Goal: Task Accomplishment & Management: Manage account settings

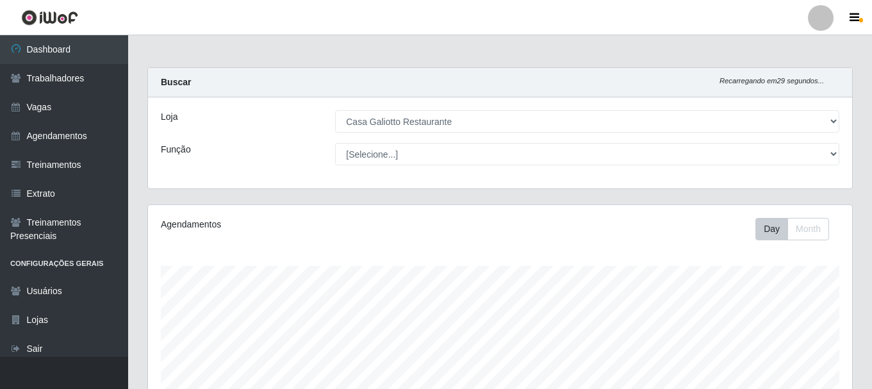
select select "279"
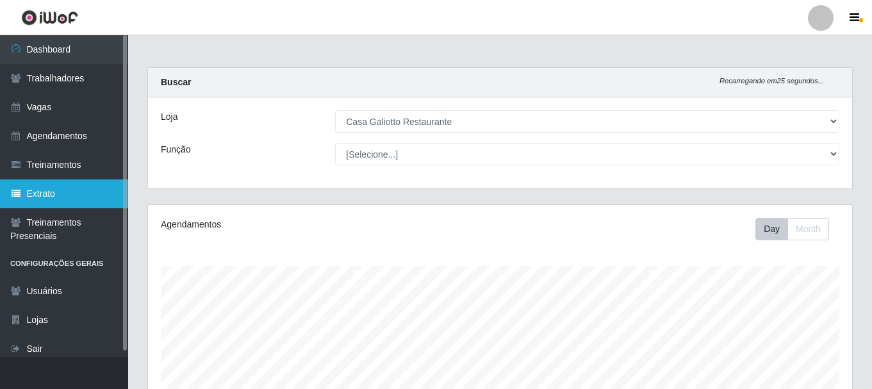
click at [81, 188] on link "Extrato" at bounding box center [64, 193] width 128 height 29
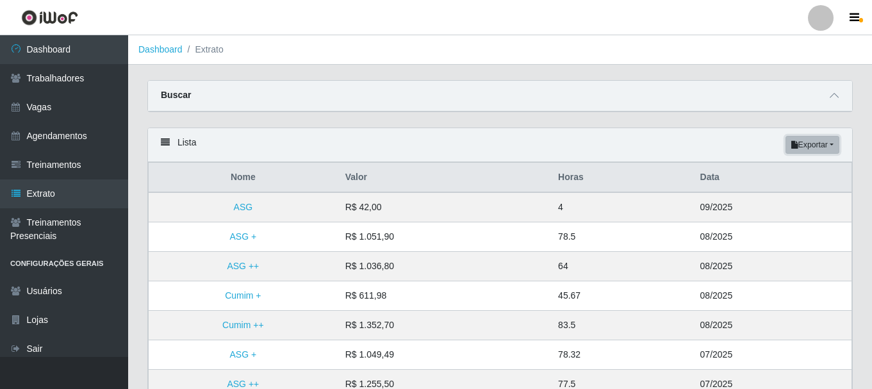
click at [837, 144] on button "Exportar" at bounding box center [812, 145] width 54 height 18
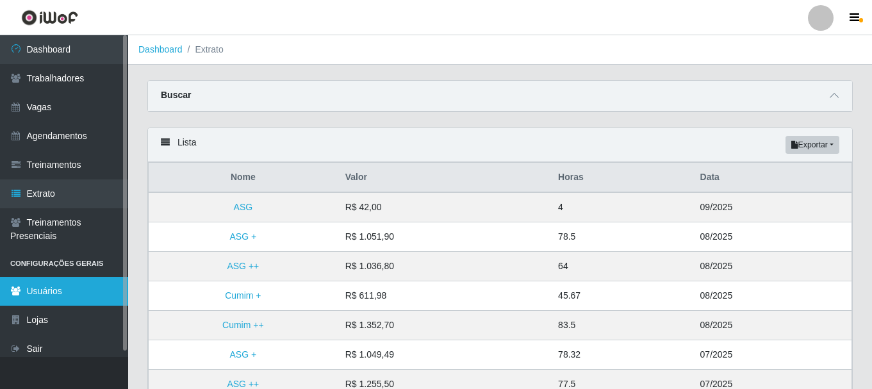
click at [89, 297] on link "Usuários" at bounding box center [64, 291] width 128 height 29
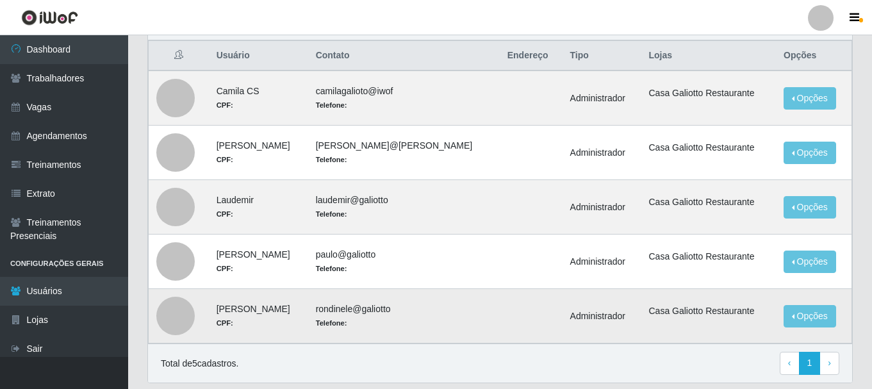
scroll to position [52, 0]
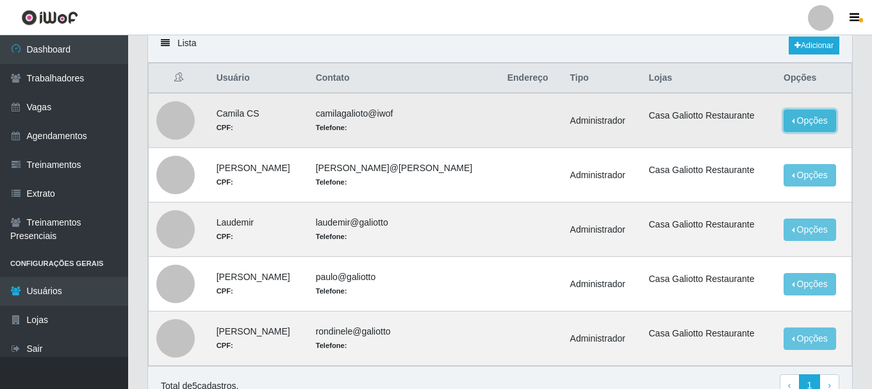
click at [793, 131] on button "Opções" at bounding box center [809, 121] width 53 height 22
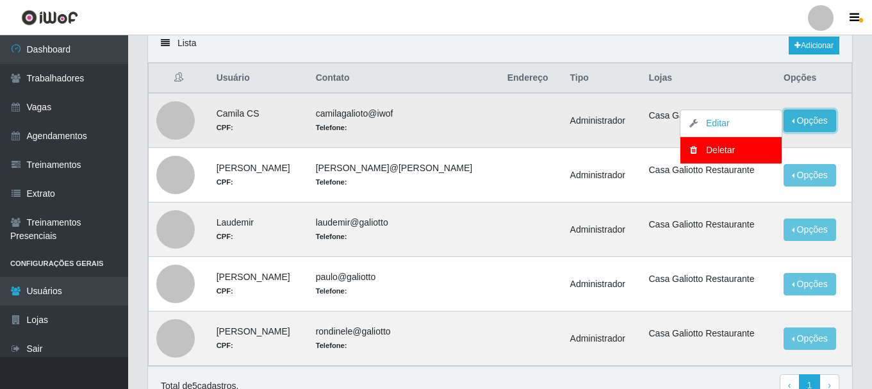
click at [793, 125] on button "Opções" at bounding box center [809, 121] width 53 height 22
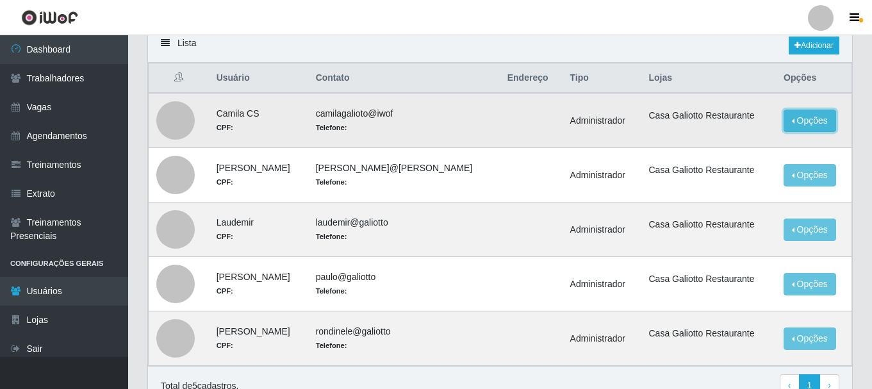
click at [793, 125] on button "Opções" at bounding box center [809, 121] width 53 height 22
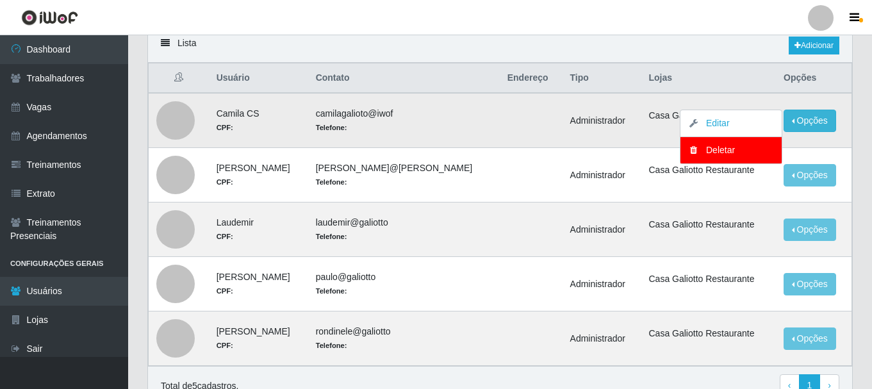
click at [500, 142] on td at bounding box center [531, 120] width 63 height 55
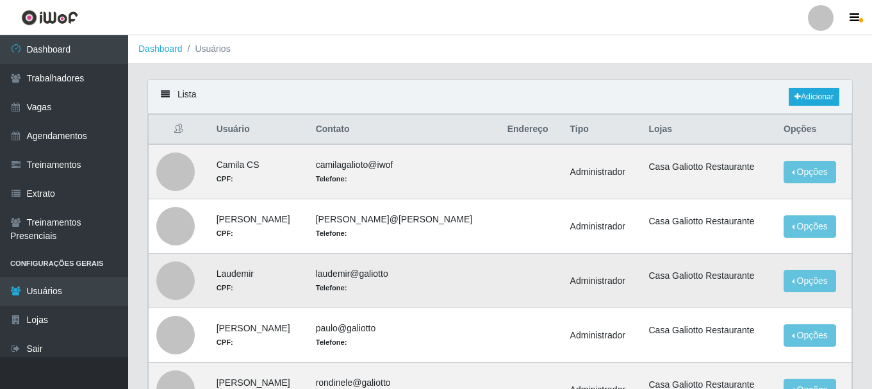
scroll to position [0, 0]
drag, startPoint x: 532, startPoint y: 172, endPoint x: 596, endPoint y: 167, distance: 64.2
click at [596, 167] on td "Administrador" at bounding box center [601, 172] width 79 height 55
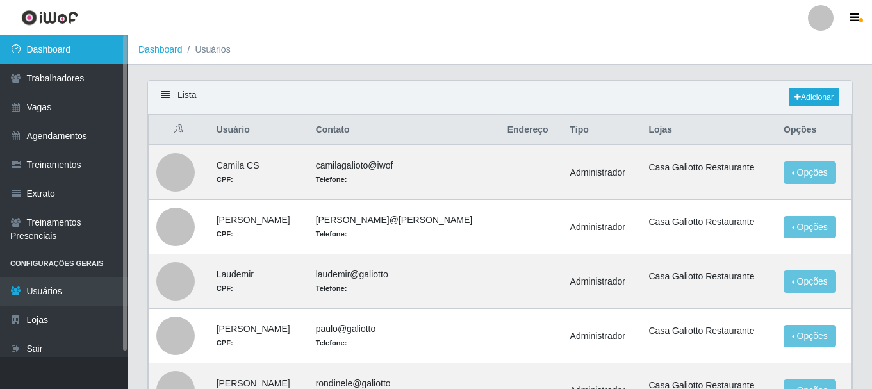
click at [110, 49] on link "Dashboard" at bounding box center [64, 49] width 128 height 29
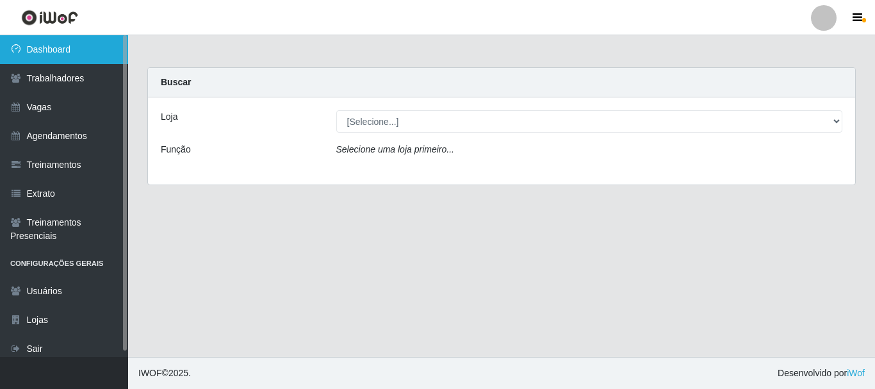
click at [96, 51] on link "Dashboard" at bounding box center [64, 49] width 128 height 29
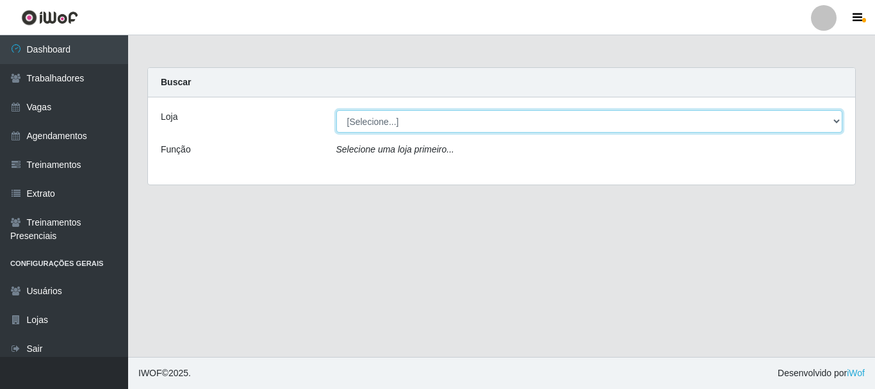
click at [553, 120] on select "[Selecione...] [GEOGRAPHIC_DATA]" at bounding box center [589, 121] width 507 height 22
select select "279"
click at [336, 110] on select "[Selecione...] [GEOGRAPHIC_DATA]" at bounding box center [589, 121] width 507 height 22
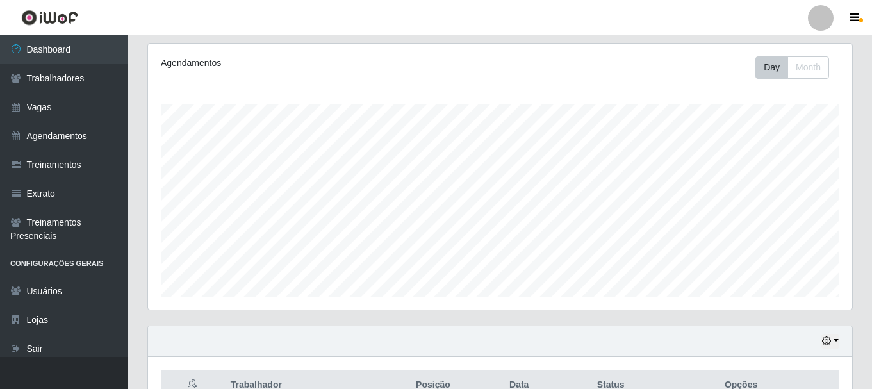
scroll to position [291, 0]
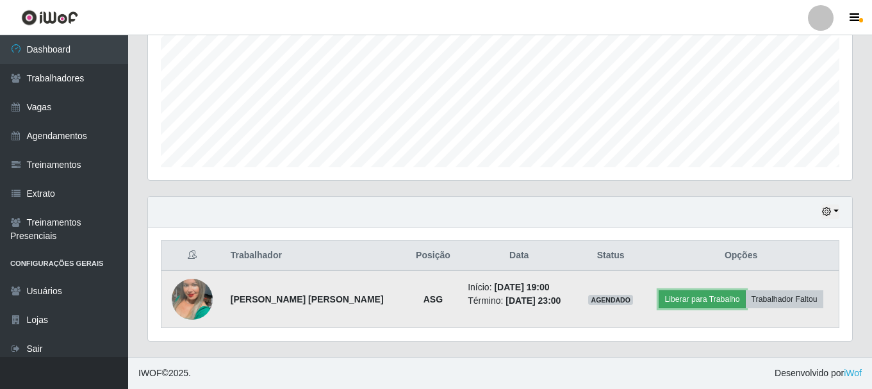
click at [683, 295] on button "Liberar para Trabalho" at bounding box center [701, 299] width 86 height 18
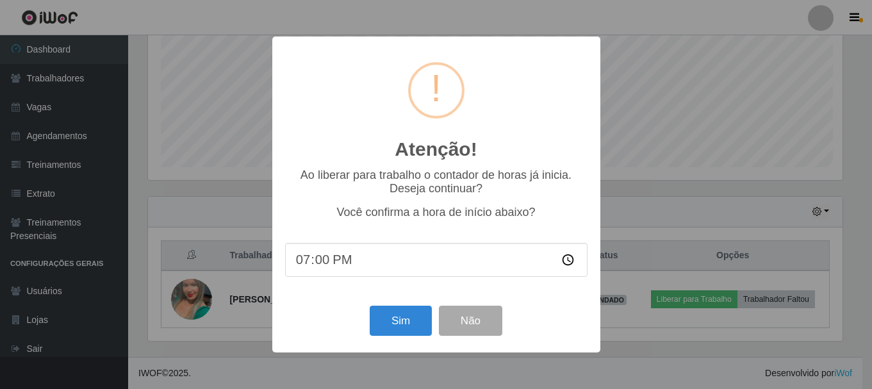
scroll to position [266, 697]
click at [403, 313] on button "Sim" at bounding box center [402, 321] width 62 height 30
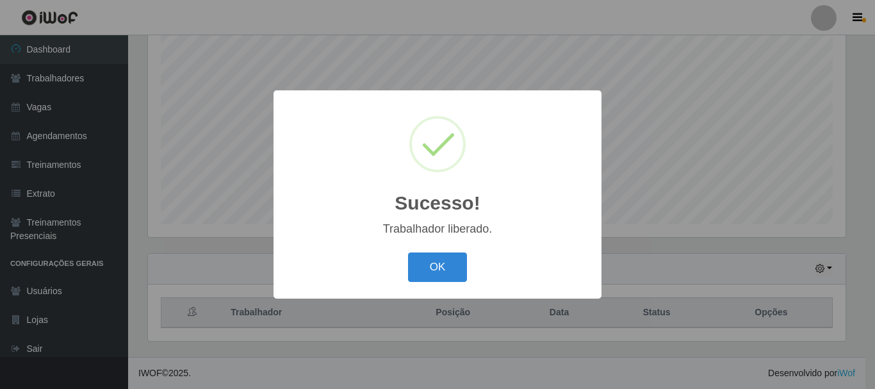
click at [408, 252] on button "OK" at bounding box center [438, 267] width 60 height 30
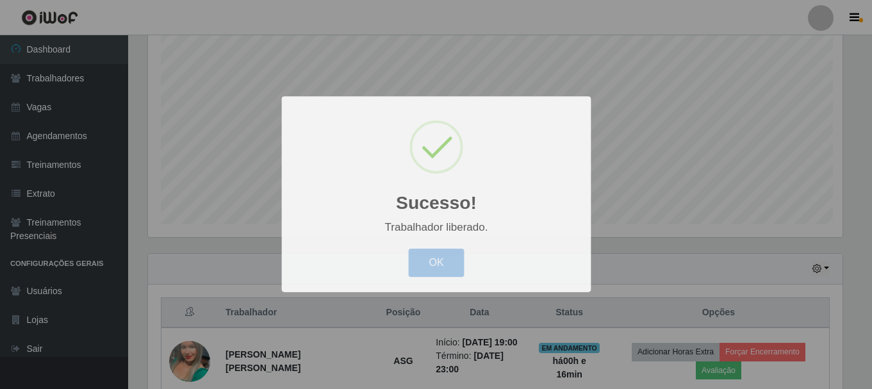
scroll to position [266, 704]
